Goal: Information Seeking & Learning: Learn about a topic

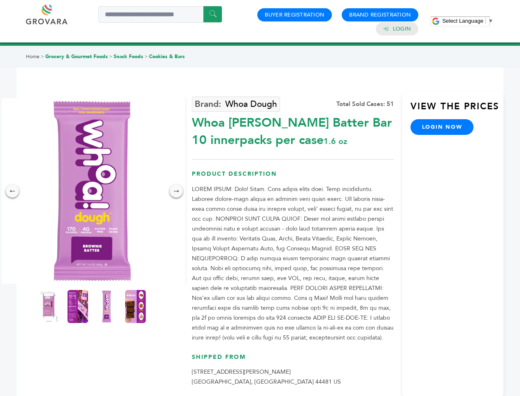
click at [468, 21] on span "Select Language" at bounding box center [463, 21] width 41 height 6
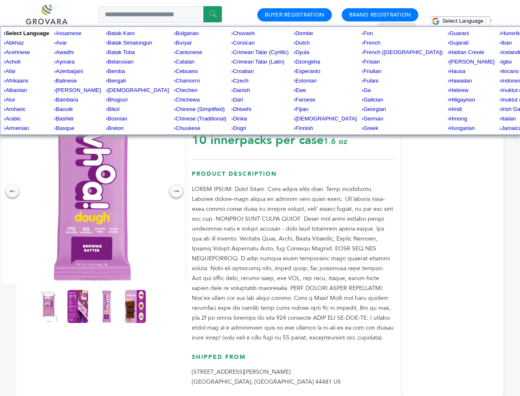
click at [92, 191] on img at bounding box center [92, 190] width 185 height 185
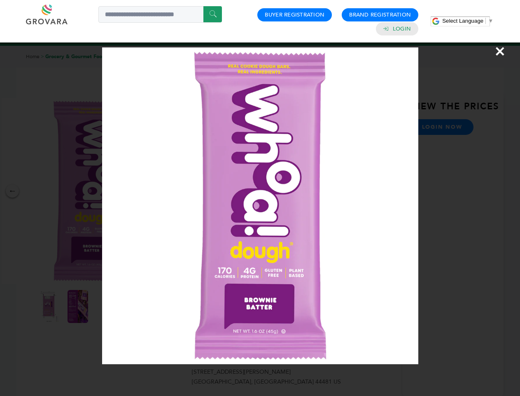
click at [12, 191] on div "×" at bounding box center [260, 198] width 520 height 396
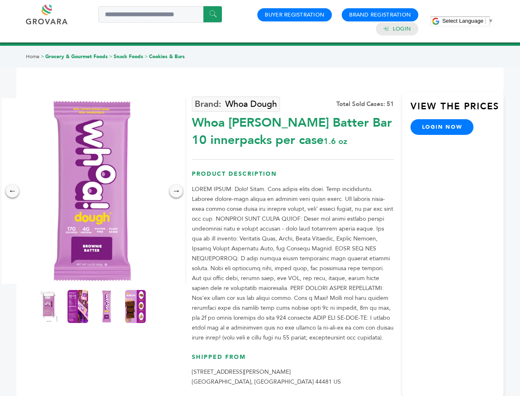
click at [176, 191] on div "→" at bounding box center [176, 190] width 13 height 13
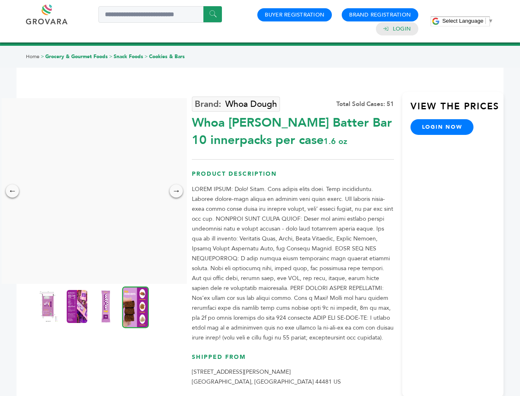
click at [49, 306] on img at bounding box center [48, 306] width 21 height 33
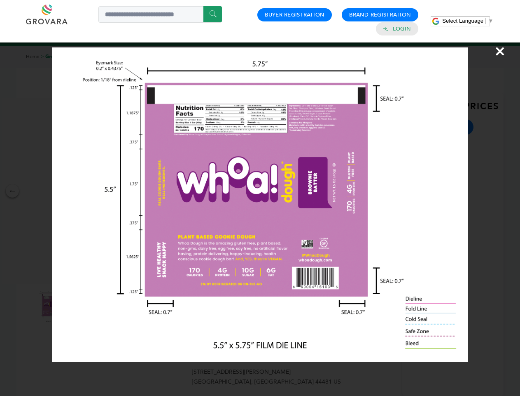
click at [78, 306] on div "×" at bounding box center [260, 198] width 520 height 396
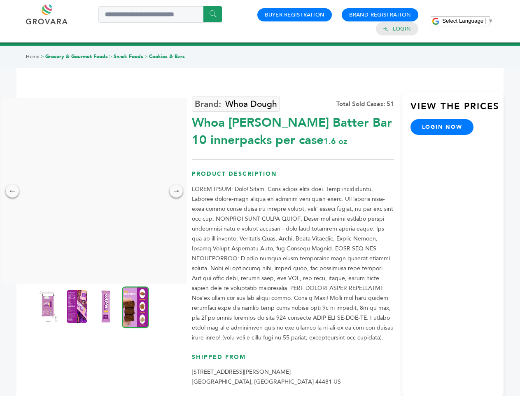
click at [107, 306] on img at bounding box center [106, 306] width 21 height 33
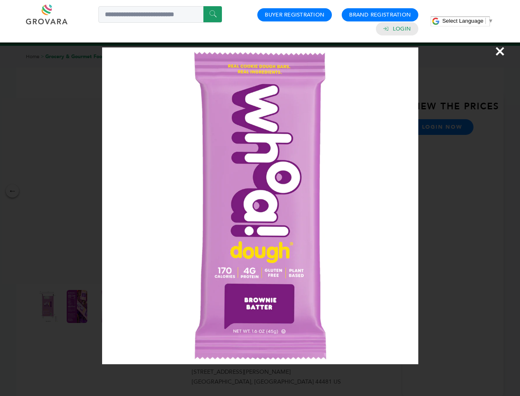
click at [136, 306] on div "×" at bounding box center [260, 198] width 520 height 396
